Goal: Information Seeking & Learning: Check status

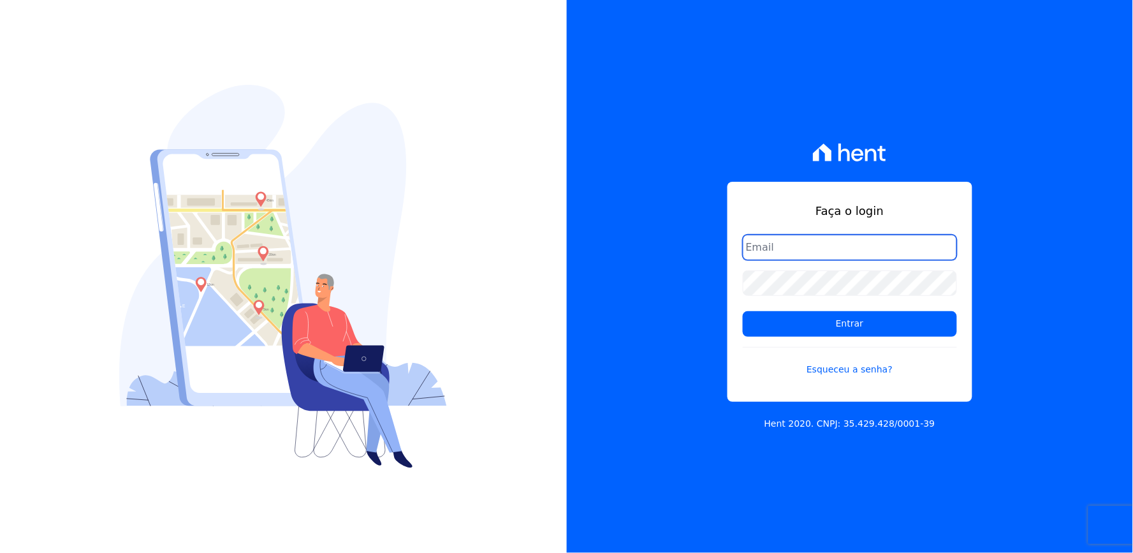
type input "thayna@graalengenharia.com.br"
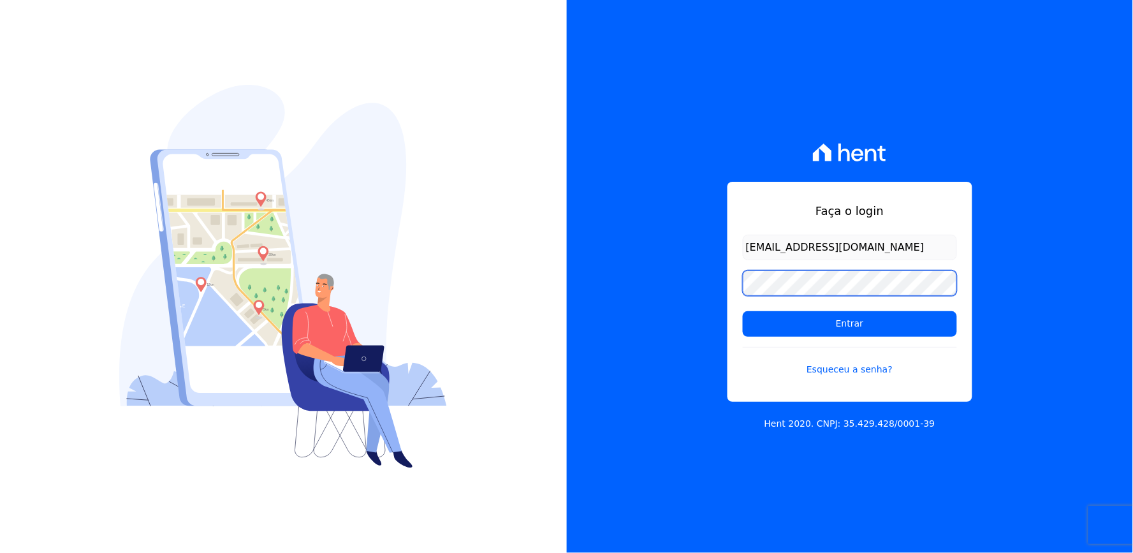
click at [710, 316] on div "Faça o login thayna@graalengenharia.com.br Entrar Esqueceu a senha? Hent 2020. …" at bounding box center [850, 276] width 567 height 553
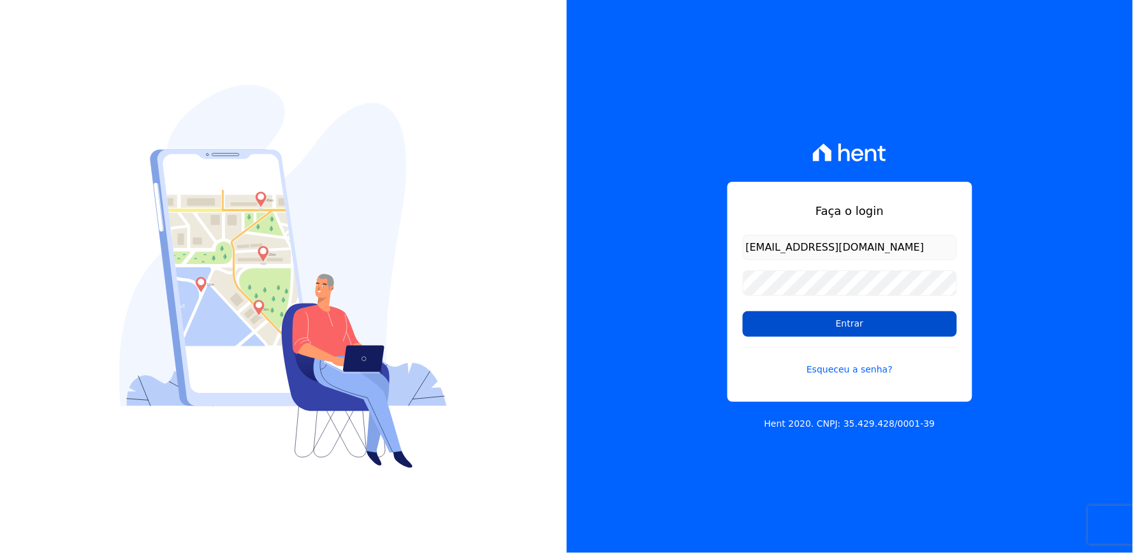
click at [781, 330] on input "Entrar" at bounding box center [850, 324] width 214 height 26
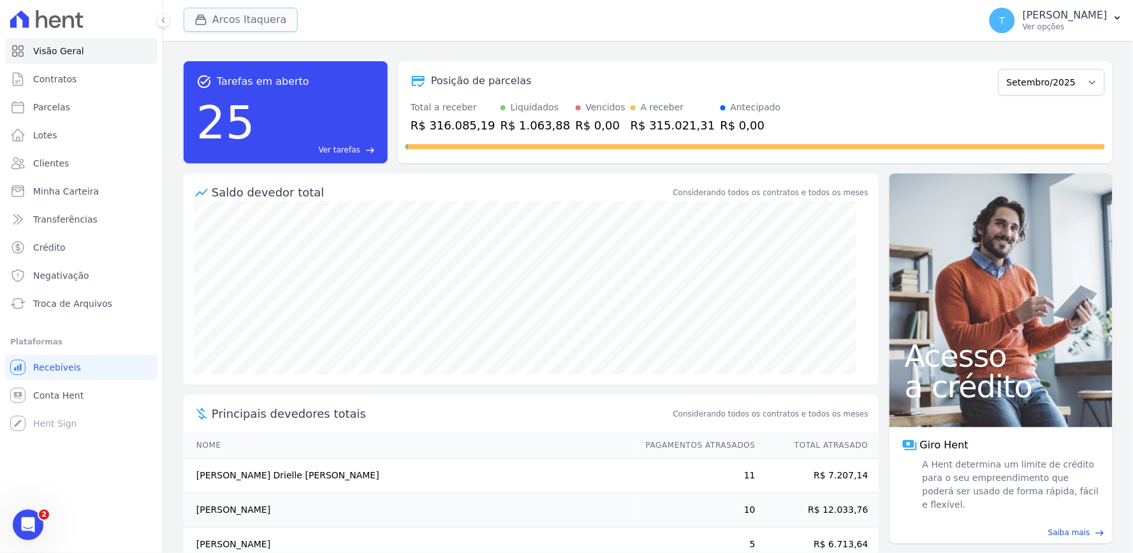
click at [222, 19] on button "Arcos Itaquera" at bounding box center [241, 20] width 114 height 24
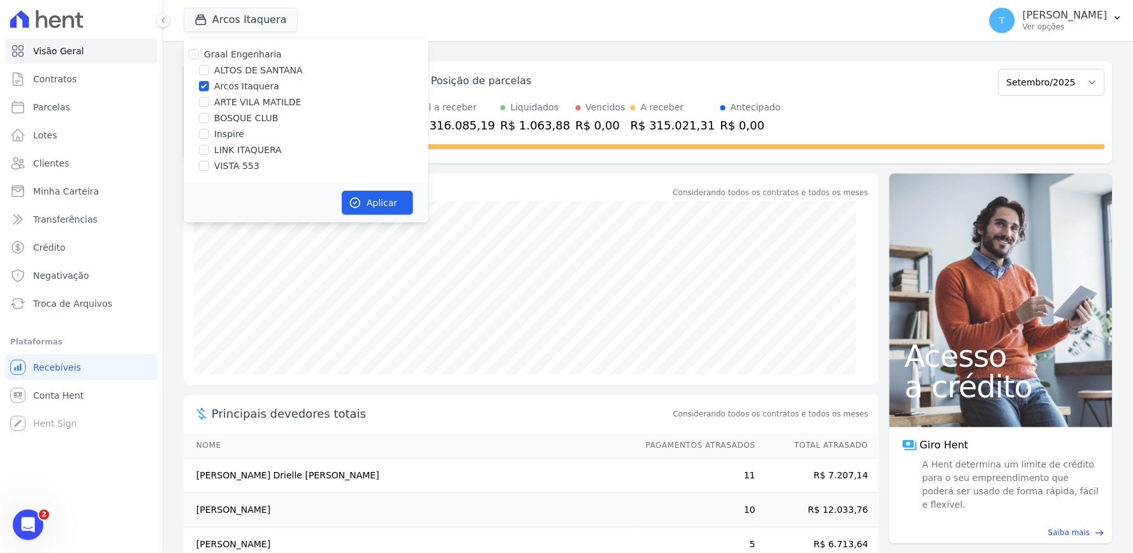
drag, startPoint x: 239, startPoint y: 83, endPoint x: 236, endPoint y: 112, distance: 29.4
click at [239, 82] on label "Arcos Itaquera" at bounding box center [246, 86] width 65 height 13
click at [209, 82] on input "Arcos Itaquera" at bounding box center [204, 86] width 10 height 10
checkbox input "false"
click at [246, 66] on label "ALTOS DE SANTANA" at bounding box center [258, 70] width 89 height 13
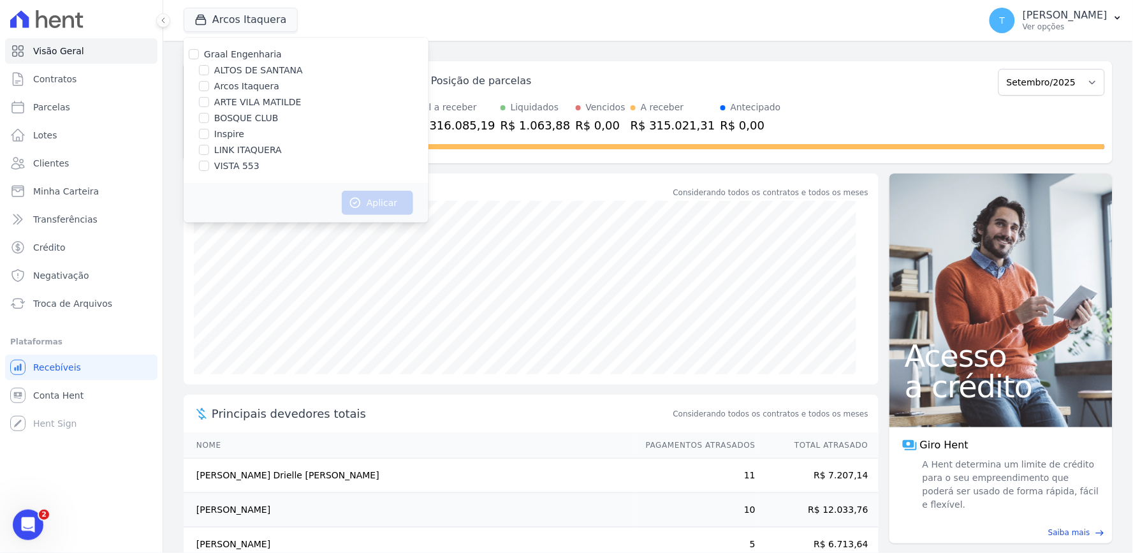
click at [209, 66] on input "ALTOS DE SANTANA" at bounding box center [204, 70] width 10 height 10
checkbox input "true"
click at [358, 194] on button "Aplicar" at bounding box center [377, 203] width 71 height 24
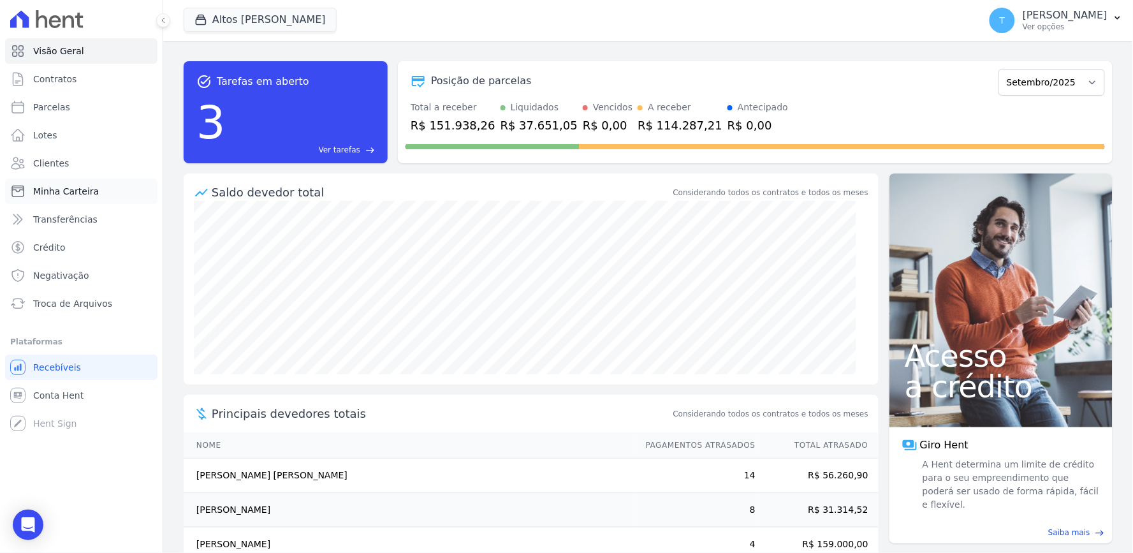
click at [78, 194] on span "Minha Carteira" at bounding box center [66, 191] width 66 height 13
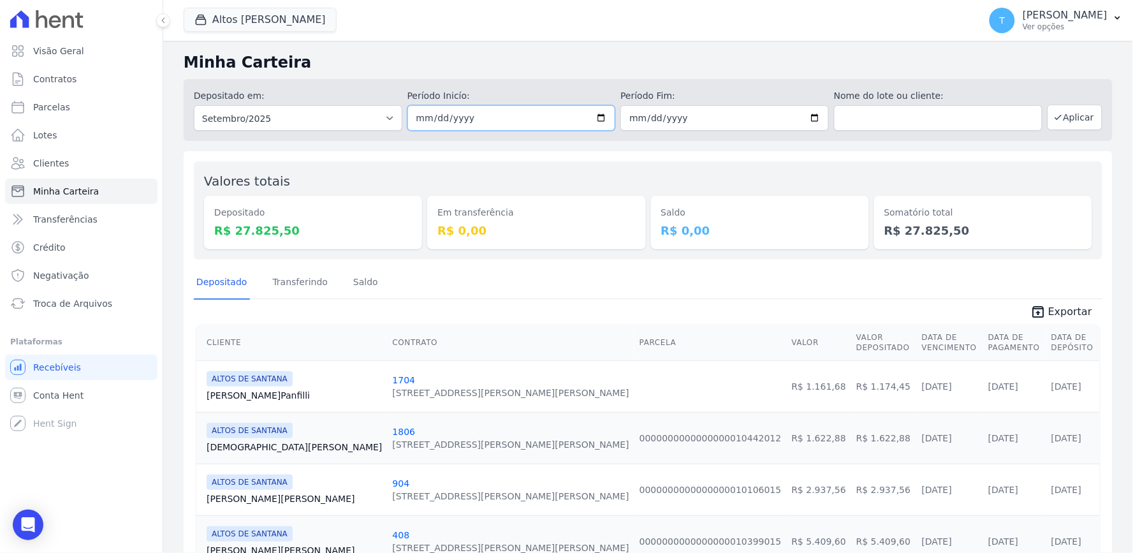
click at [599, 115] on input "[DATE]" at bounding box center [512, 118] width 209 height 26
type input "[DATE]"
click at [805, 117] on input "2025-09-30" at bounding box center [725, 118] width 209 height 26
type input "[DATE]"
click at [1054, 128] on button "Aplicar" at bounding box center [1075, 118] width 55 height 26
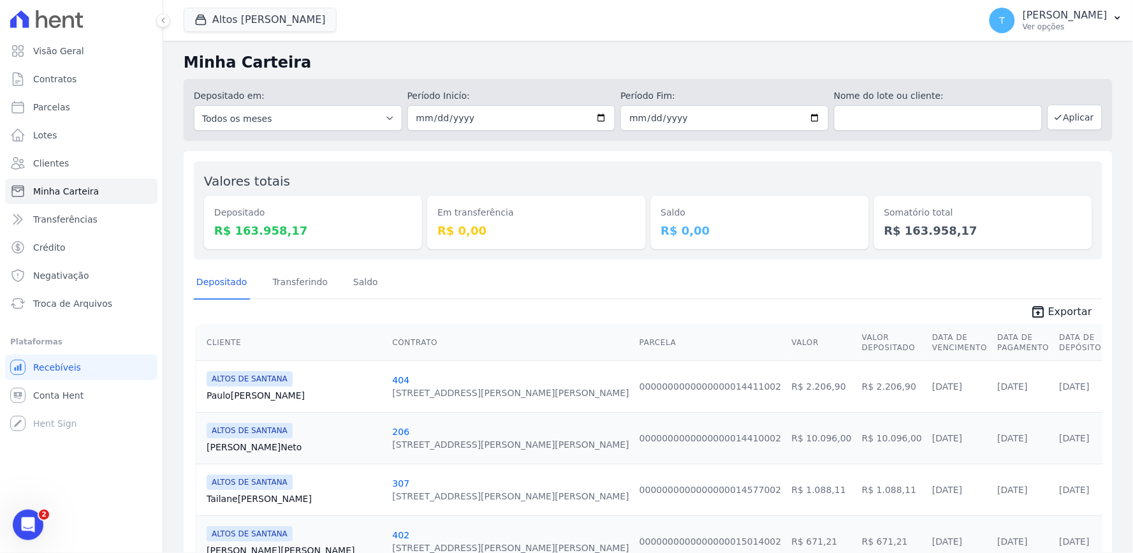
click at [596, 121] on input "2025-08-01" at bounding box center [512, 118] width 209 height 26
type input "2025-07-27"
click at [1054, 118] on icon "button" at bounding box center [1059, 117] width 10 height 10
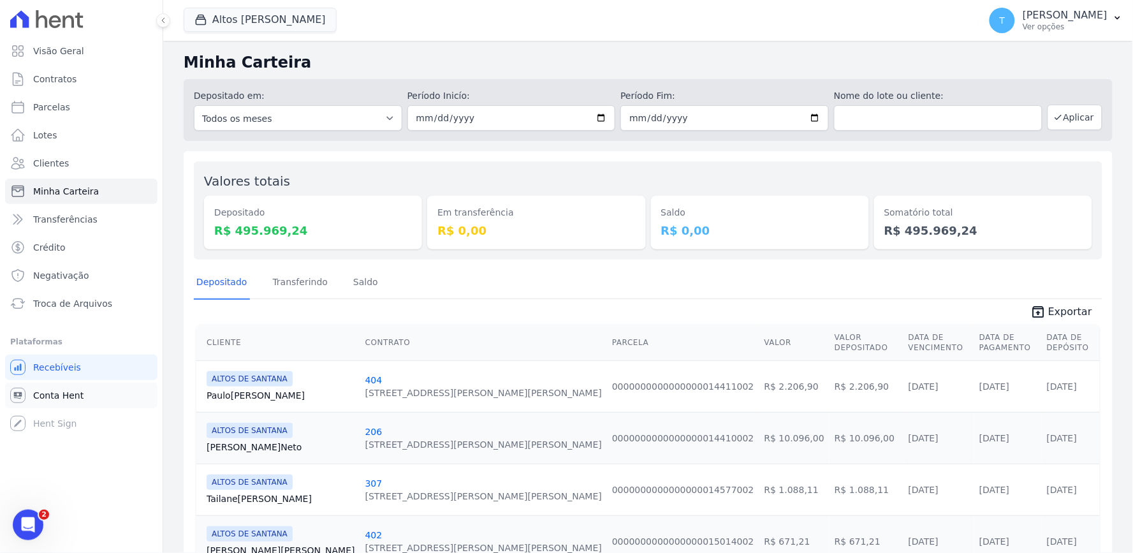
click at [55, 395] on span "Conta Hent" at bounding box center [58, 395] width 50 height 13
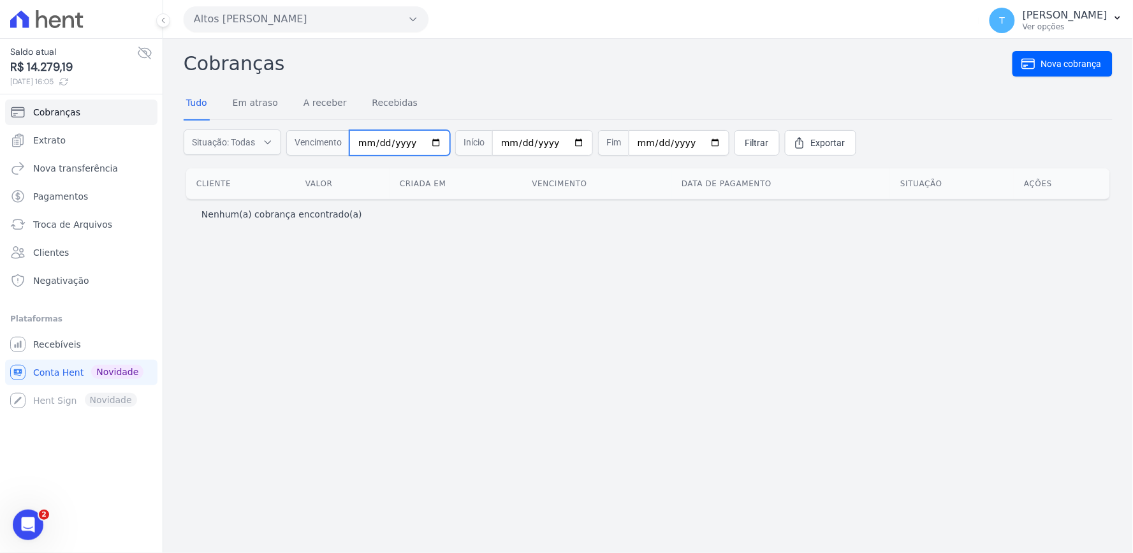
click at [431, 139] on input "date" at bounding box center [399, 143] width 101 height 26
type input "2025-09-12"
click at [431, 141] on input "2025-09-12" at bounding box center [399, 143] width 101 height 26
drag, startPoint x: 555, startPoint y: 185, endPoint x: 399, endPoint y: 161, distance: 158.0
click at [555, 185] on th "Vencimento" at bounding box center [597, 183] width 150 height 31
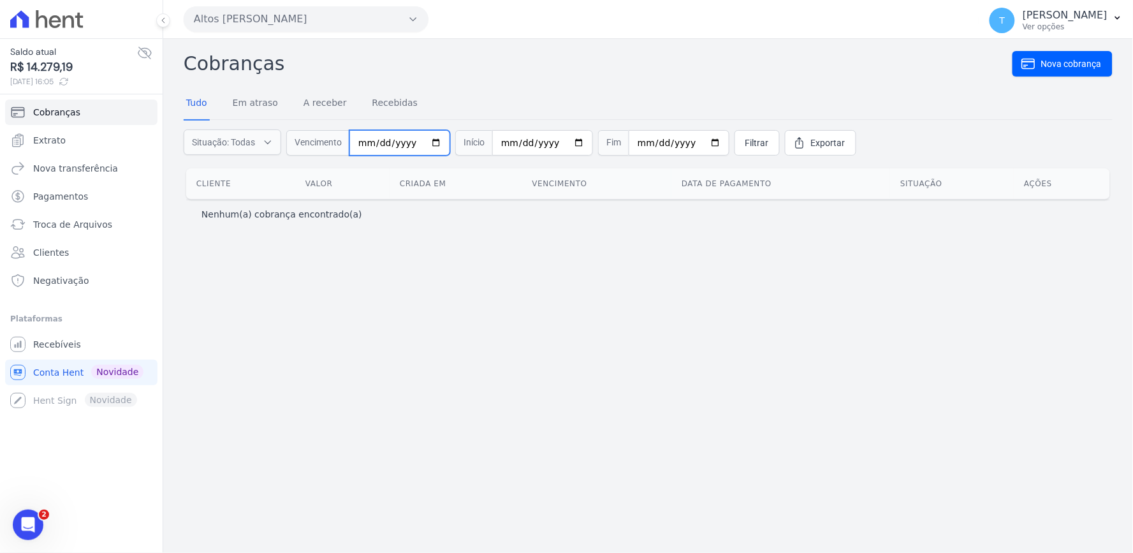
click at [400, 142] on input "2025-09-12" at bounding box center [399, 143] width 101 height 26
click at [373, 143] on input "date" at bounding box center [399, 143] width 101 height 26
click at [359, 143] on input "date" at bounding box center [399, 143] width 101 height 26
click at [508, 82] on div "Cobranças Nova cobrança Tudo Em atraso A receber Recebidas Situação: Todas Em a…" at bounding box center [648, 140] width 929 height 182
click at [370, 105] on link "Recebidas" at bounding box center [395, 103] width 51 height 33
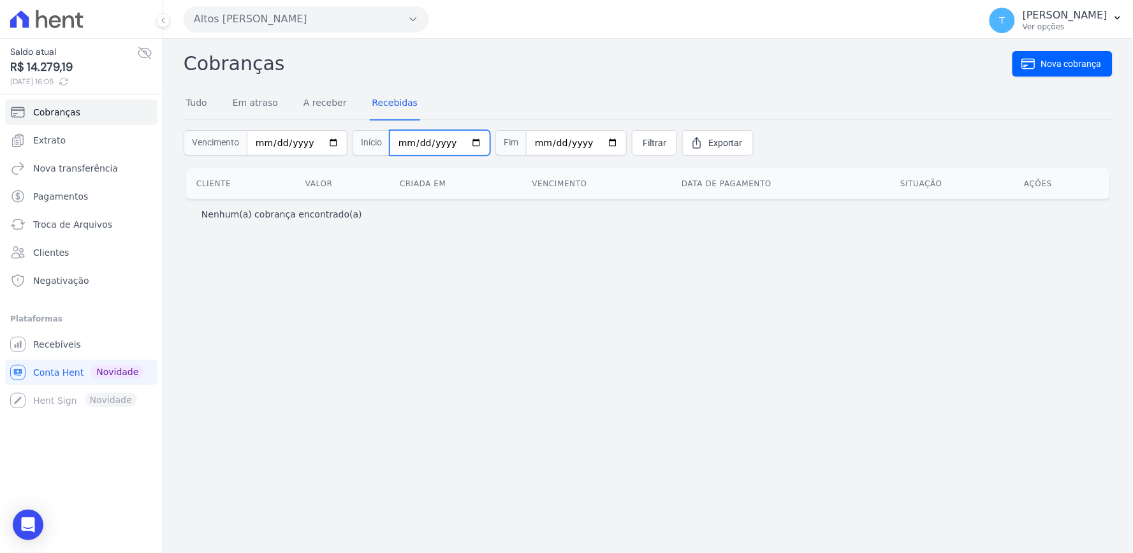
click at [462, 143] on input "date" at bounding box center [440, 143] width 101 height 26
type input "2025-08-12"
drag, startPoint x: 596, startPoint y: 143, endPoint x: 589, endPoint y: 143, distance: 7.7
click at [596, 143] on input "date" at bounding box center [576, 143] width 101 height 26
type input "2025-08-12"
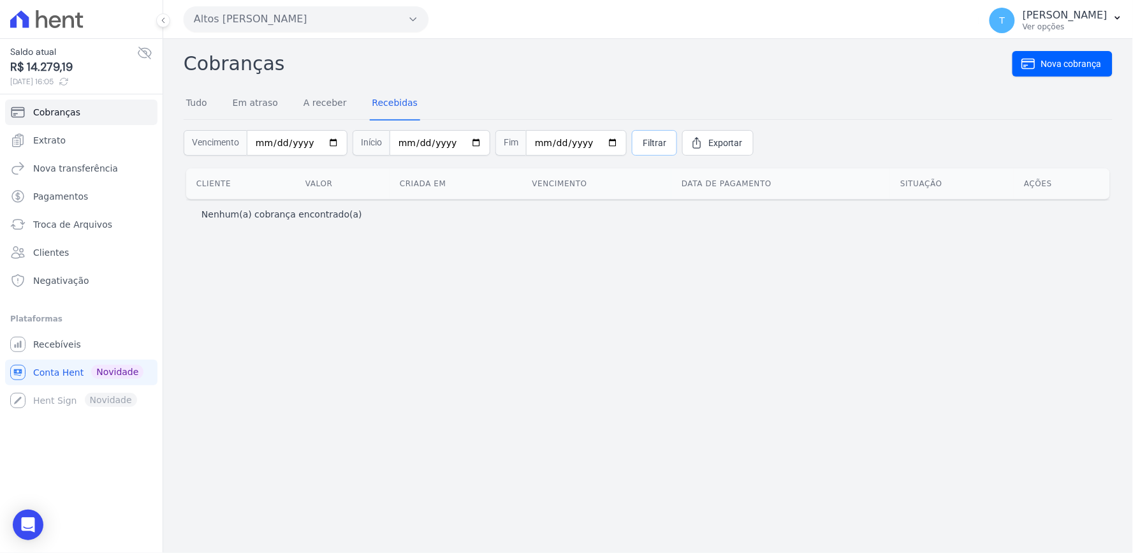
click at [643, 138] on span "Filtrar" at bounding box center [655, 142] width 24 height 13
click at [196, 99] on link "Tudo" at bounding box center [197, 103] width 26 height 33
click at [745, 148] on span "Filtrar" at bounding box center [757, 142] width 24 height 13
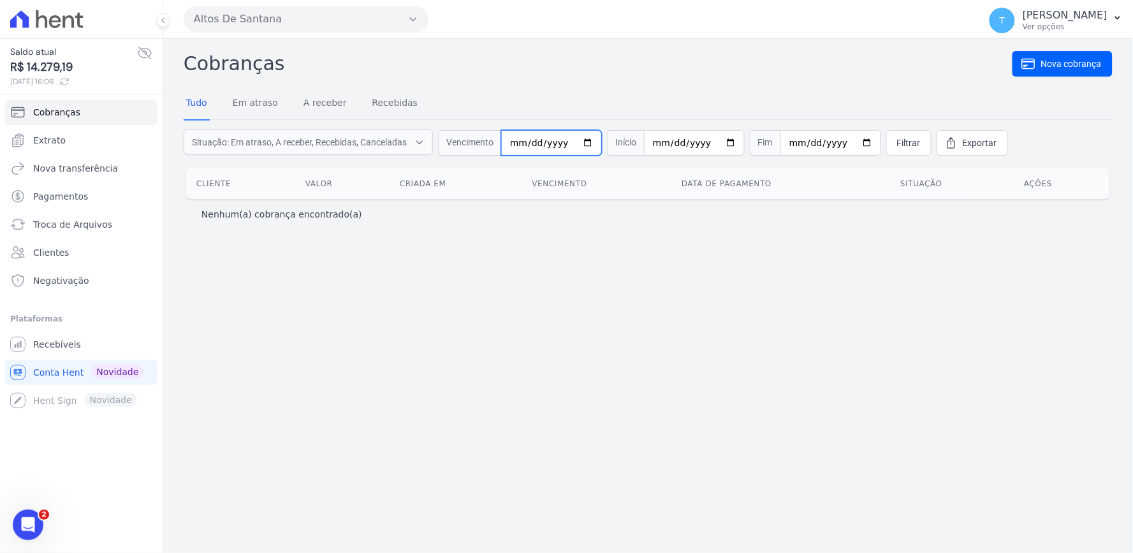
click at [582, 138] on input "date" at bounding box center [551, 143] width 101 height 26
type input "[DATE]"
click at [591, 142] on input "[DATE]" at bounding box center [551, 143] width 101 height 26
click at [585, 143] on input "[DATE]" at bounding box center [551, 143] width 101 height 26
click at [548, 143] on input "[DATE]" at bounding box center [551, 143] width 101 height 26
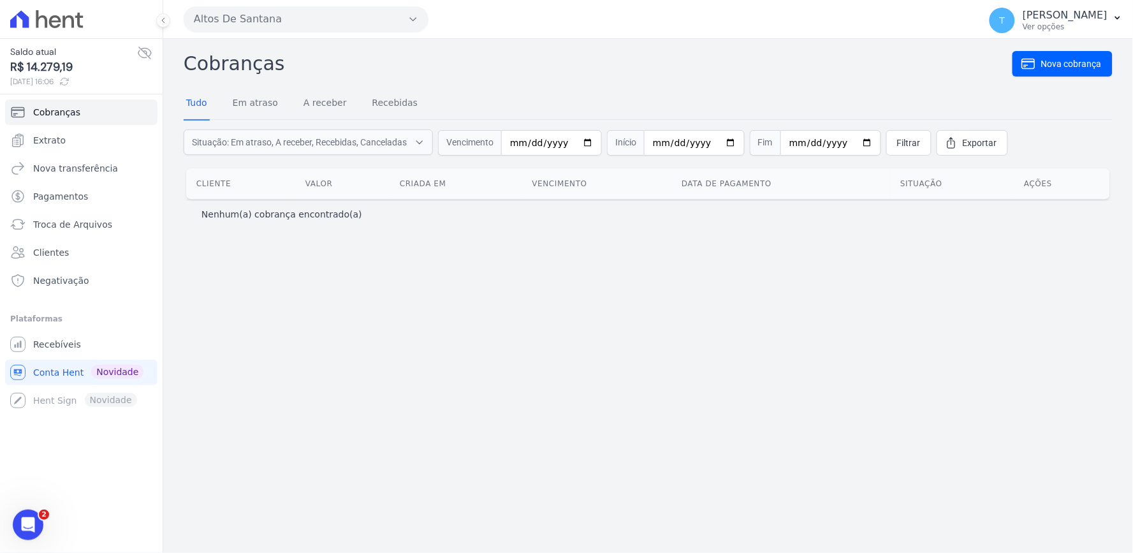
click at [500, 141] on span "Vencimento" at bounding box center [469, 143] width 63 height 26
click at [517, 142] on input "date" at bounding box center [551, 143] width 101 height 26
click at [534, 142] on input "date" at bounding box center [551, 143] width 101 height 26
click at [650, 135] on input "2025-08-12" at bounding box center [694, 143] width 101 height 26
click at [723, 132] on input "2025-08-12" at bounding box center [694, 143] width 101 height 26
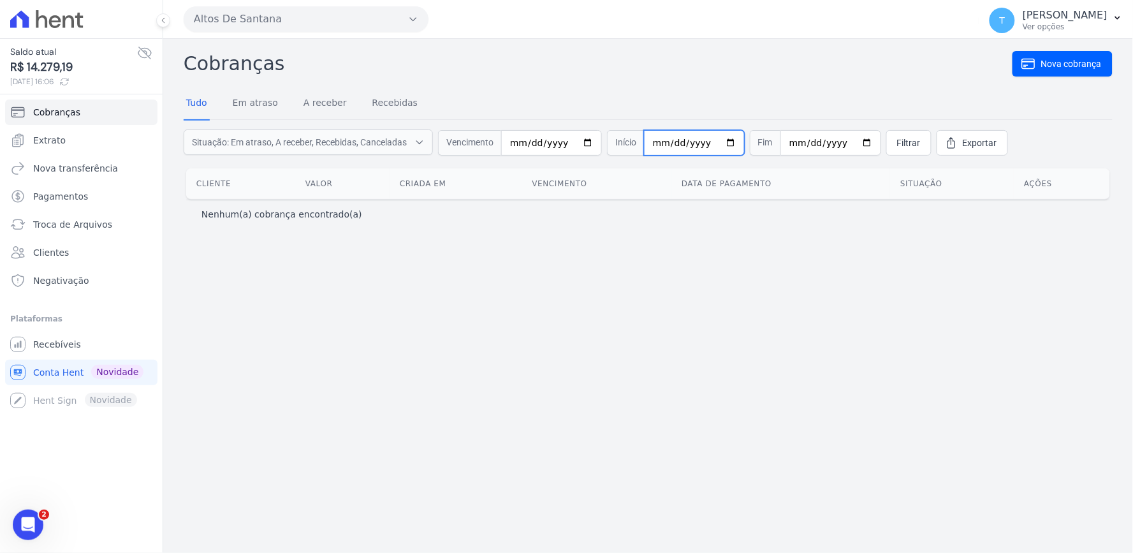
click at [721, 147] on input "2025-08-12" at bounding box center [694, 143] width 101 height 26
type input "[DATE]"
click at [852, 148] on input "2025-08-12" at bounding box center [831, 143] width 101 height 26
click at [848, 140] on input "2025-08-12" at bounding box center [831, 143] width 101 height 26
type input "[DATE]"
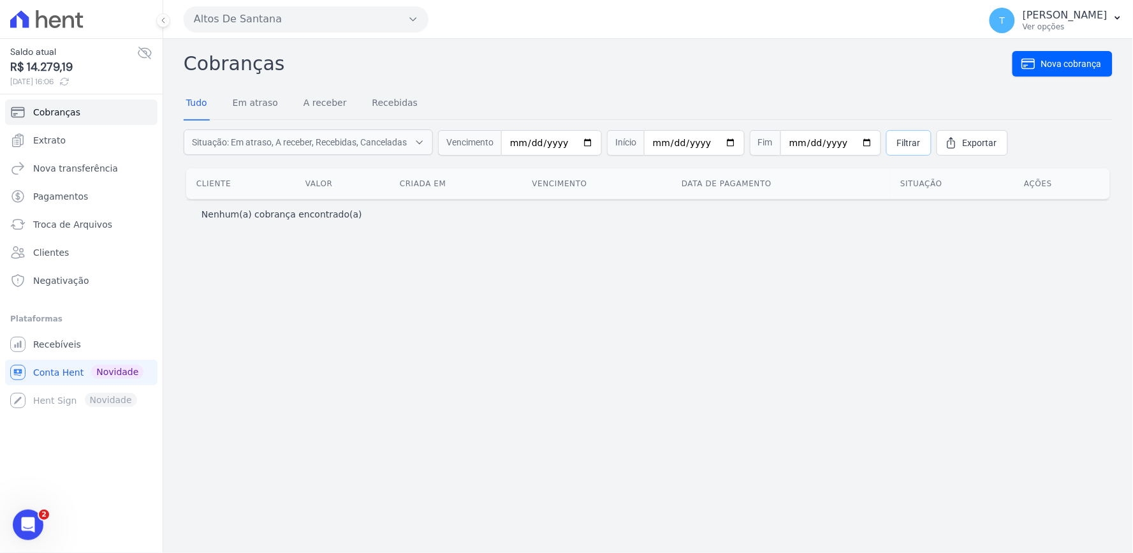
click at [890, 154] on link "Filtrar" at bounding box center [908, 143] width 45 height 26
click at [51, 349] on span "Recebíveis" at bounding box center [57, 344] width 48 height 13
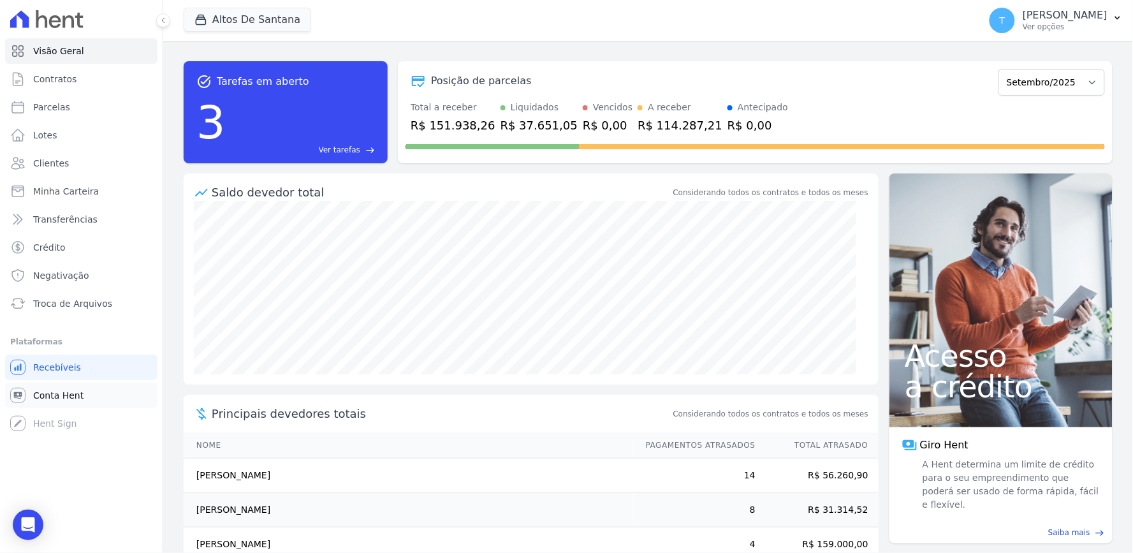
click at [68, 395] on span "Conta Hent" at bounding box center [58, 395] width 50 height 13
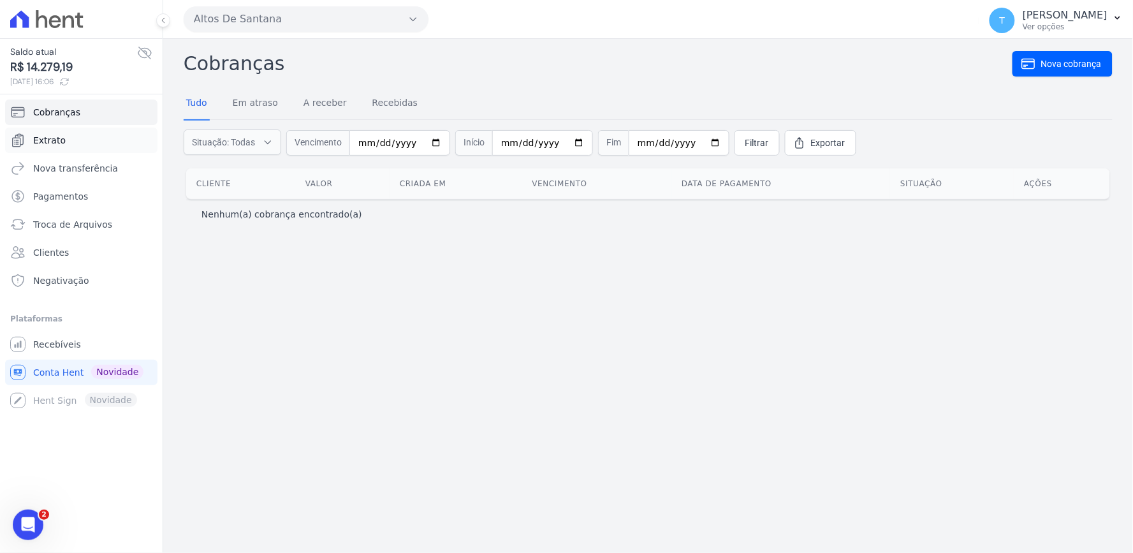
click at [47, 139] on span "Extrato" at bounding box center [49, 140] width 33 height 13
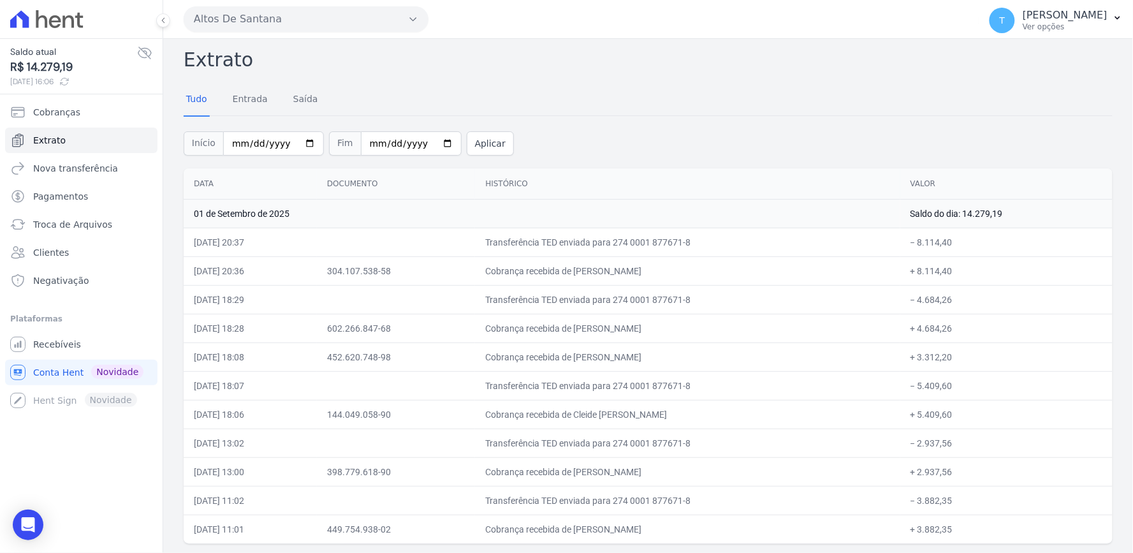
scroll to position [4, 0]
click at [291, 136] on input "[DATE]" at bounding box center [273, 143] width 101 height 24
click at [298, 139] on input "[DATE]" at bounding box center [273, 143] width 101 height 24
type input "[DATE]"
click at [439, 145] on input "[DATE]" at bounding box center [411, 143] width 101 height 24
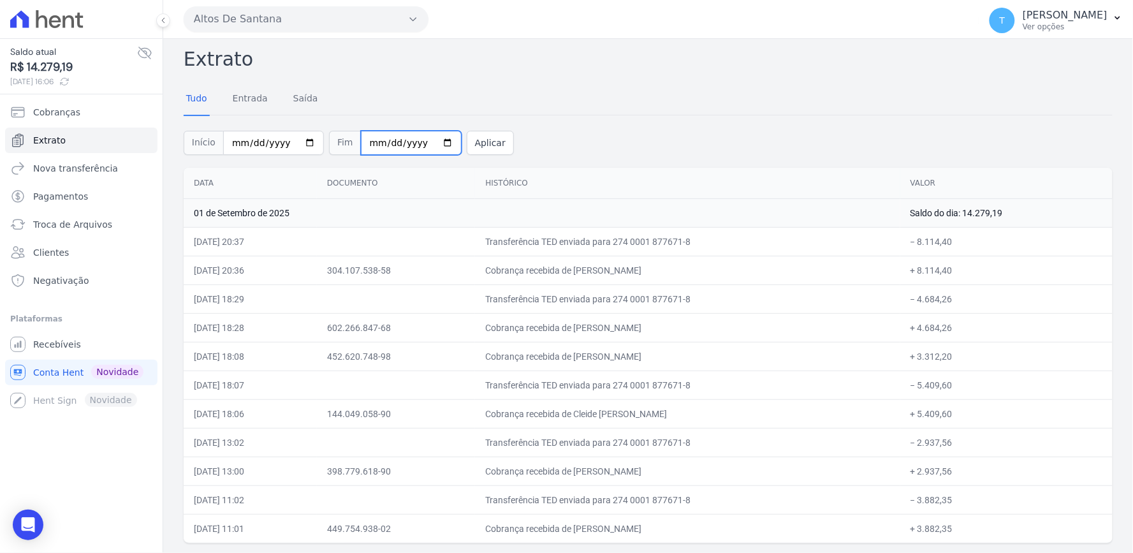
click at [434, 145] on input "[DATE]" at bounding box center [411, 143] width 101 height 24
type input "[DATE]"
click at [467, 138] on button "Aplicar" at bounding box center [490, 143] width 47 height 24
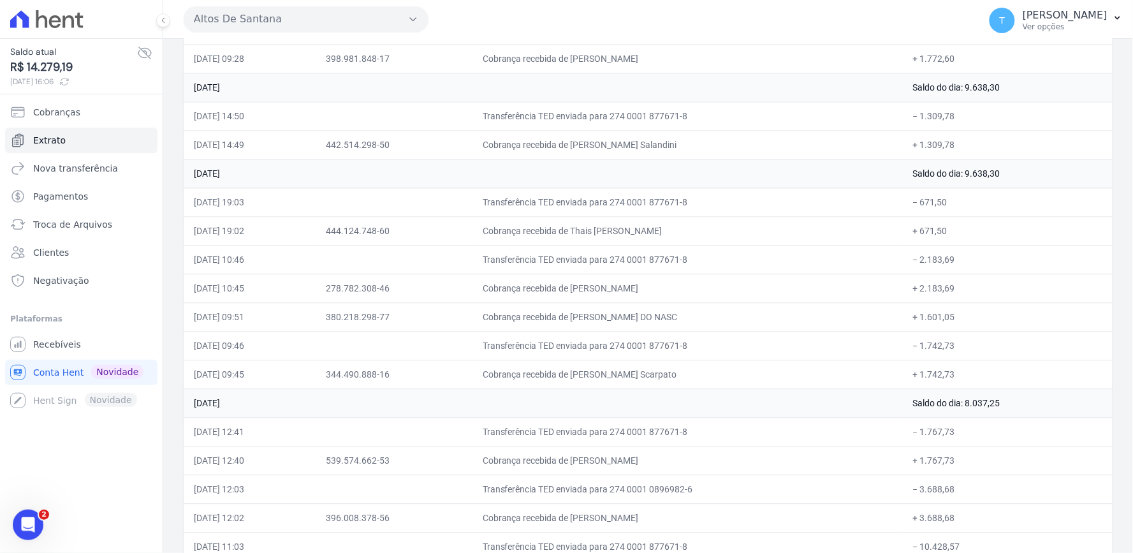
scroll to position [2196, 0]
drag, startPoint x: 929, startPoint y: 295, endPoint x: 965, endPoint y: 286, distance: 37.6
click at [965, 286] on td "+ 2.183,69" at bounding box center [1007, 288] width 210 height 29
drag, startPoint x: 766, startPoint y: 296, endPoint x: 575, endPoint y: 292, distance: 191.4
click at [575, 292] on td "Cobrança recebida de [PERSON_NAME]" at bounding box center [688, 288] width 430 height 29
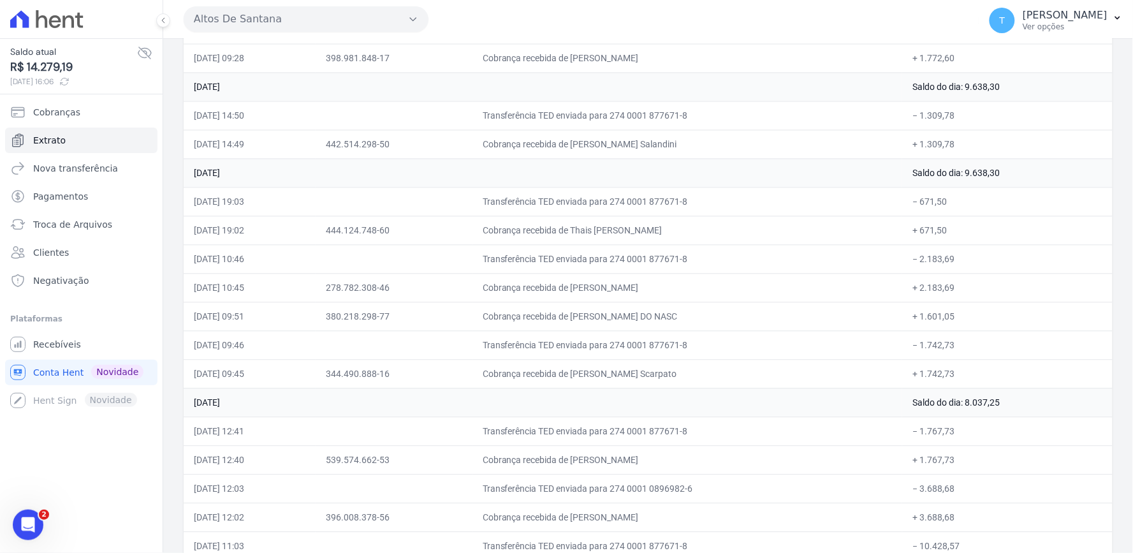
copy td "[PERSON_NAME]"
click at [41, 343] on span "Recebíveis" at bounding box center [57, 344] width 48 height 13
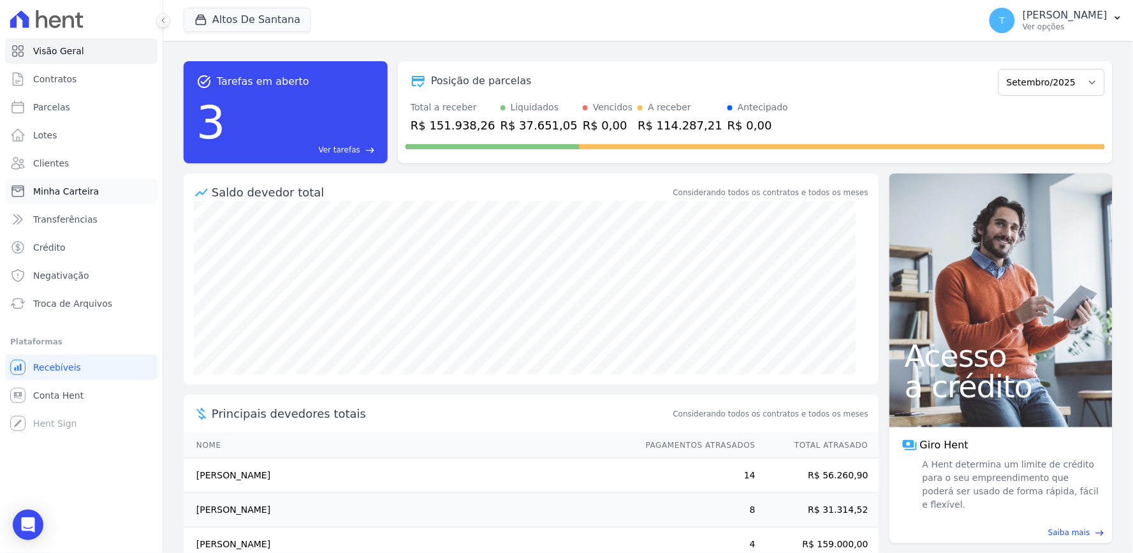
click at [51, 194] on span "Minha Carteira" at bounding box center [66, 191] width 66 height 13
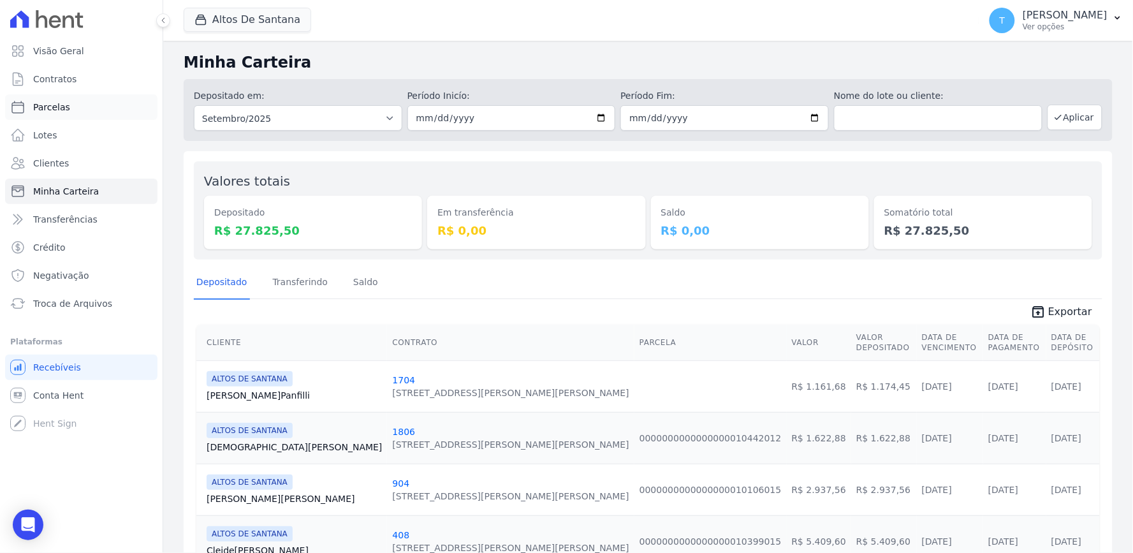
click at [45, 106] on span "Parcelas" at bounding box center [51, 107] width 37 height 13
select select
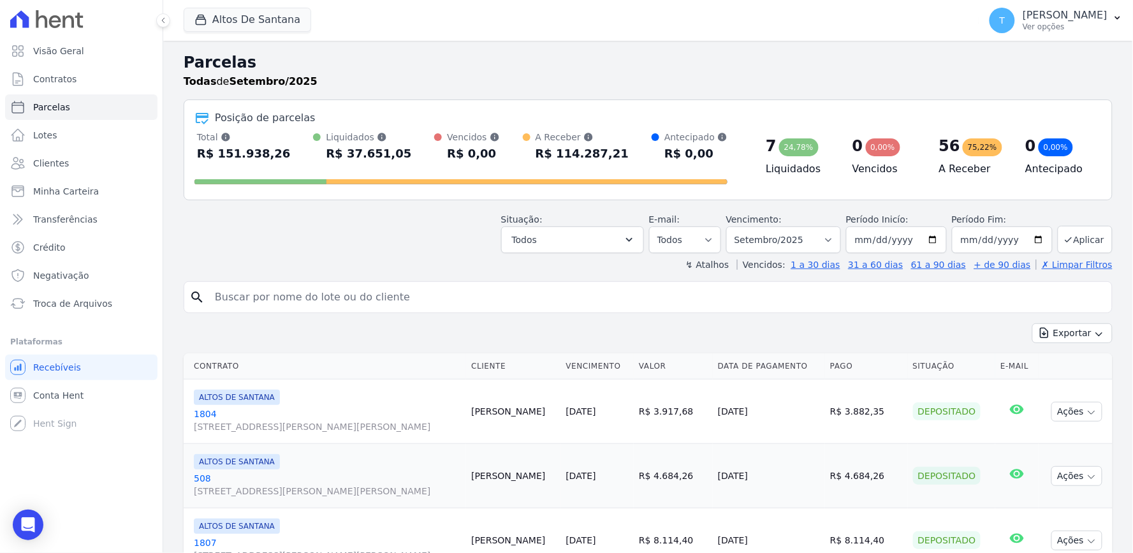
click at [351, 297] on input "search" at bounding box center [657, 297] width 900 height 26
paste input "[PERSON_NAME]"
type input "[PERSON_NAME]"
select select
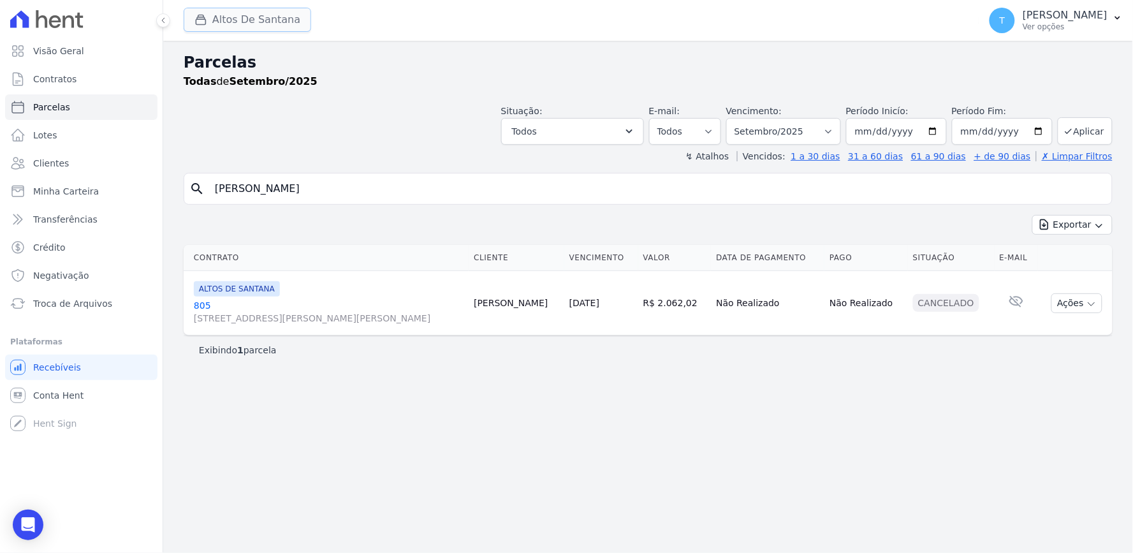
click at [186, 20] on button "Altos De Santana" at bounding box center [248, 20] width 128 height 24
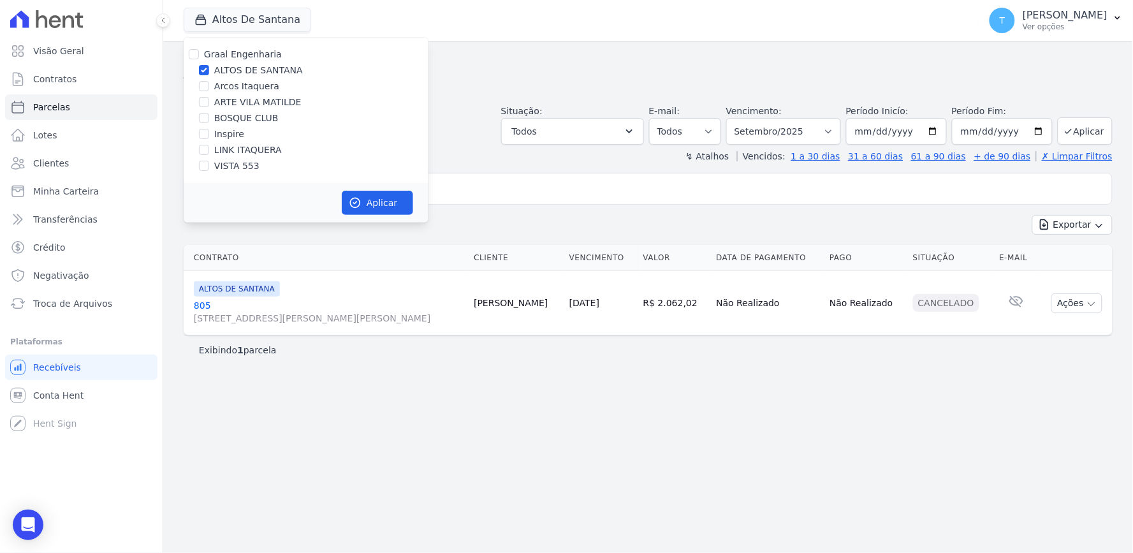
click at [235, 145] on label "LINK ITAQUERA" at bounding box center [248, 149] width 68 height 13
click at [209, 145] on input "LINK ITAQUERA" at bounding box center [204, 150] width 10 height 10
checkbox input "true"
click at [227, 71] on label "ALTOS DE SANTANA" at bounding box center [258, 70] width 89 height 13
click at [209, 71] on input "ALTOS DE SANTANA" at bounding box center [204, 70] width 10 height 10
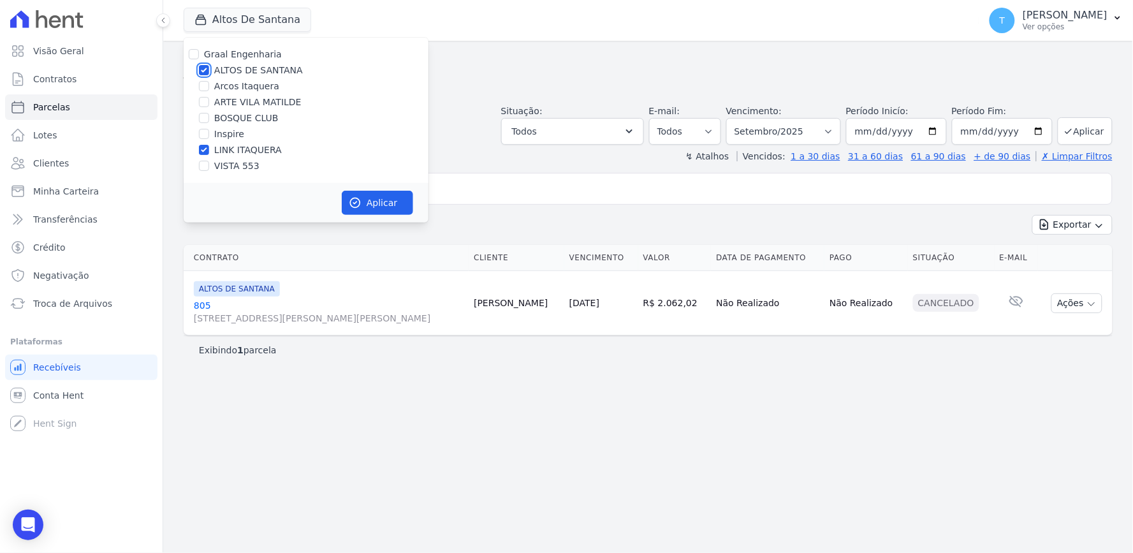
checkbox input "false"
click at [351, 202] on icon "button" at bounding box center [355, 202] width 13 height 13
select select
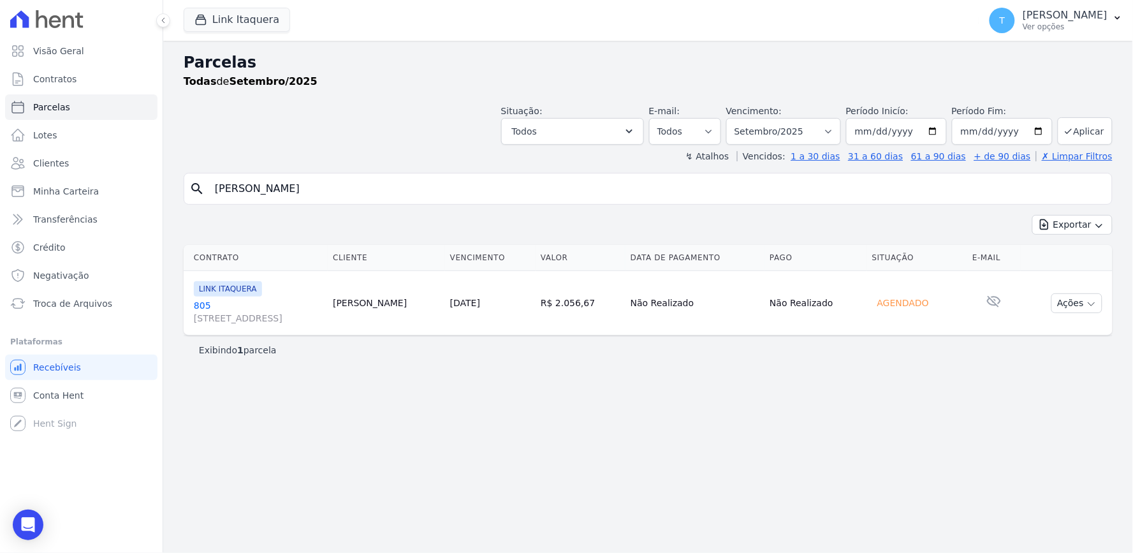
click at [268, 319] on span "[STREET_ADDRESS]" at bounding box center [258, 318] width 129 height 13
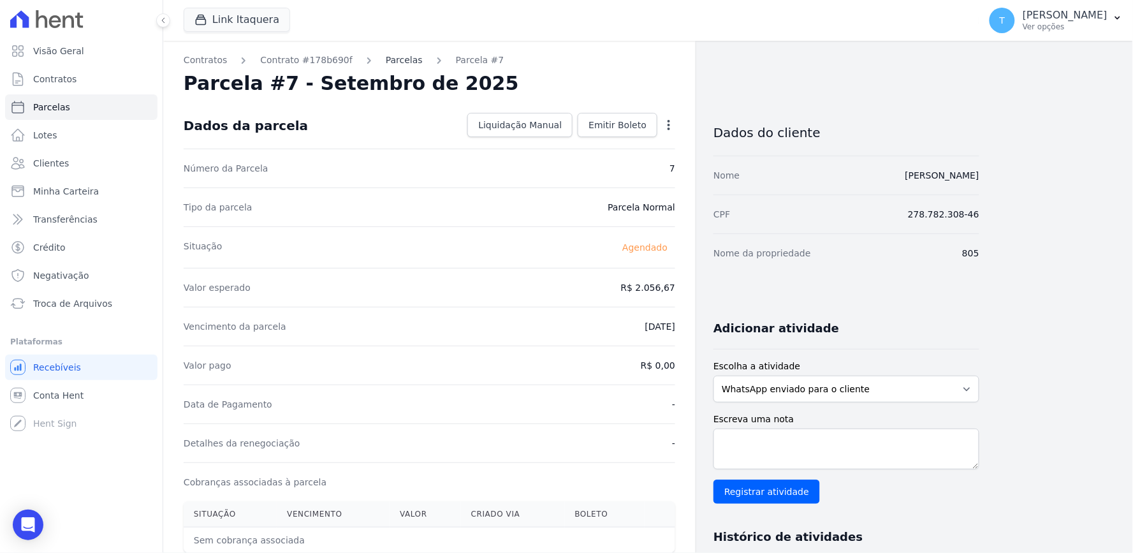
click at [386, 65] on link "Parcelas" at bounding box center [404, 60] width 37 height 13
